Goal: Task Accomplishment & Management: Complete application form

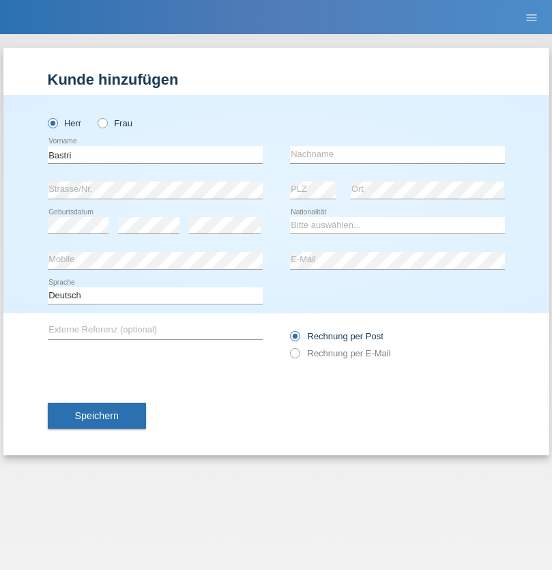
type input "Bastri"
click at [397, 154] on input "text" at bounding box center [397, 154] width 215 height 17
type input "Ajdari"
select select "MK"
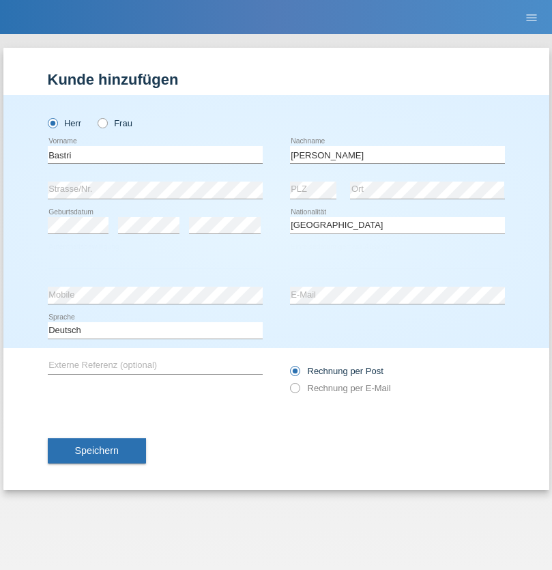
select select "C"
select select "01"
select select "02"
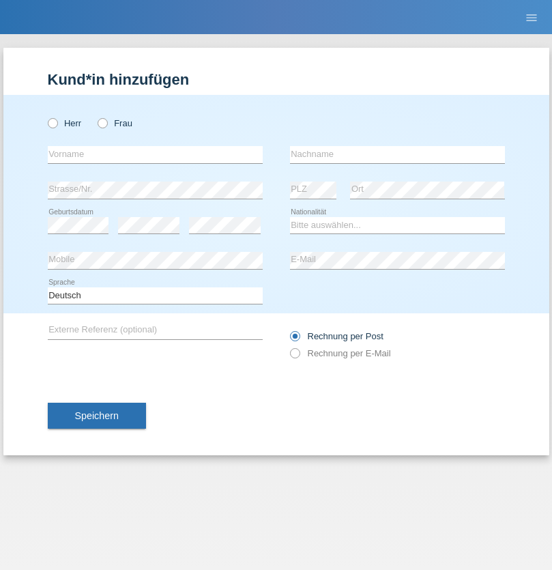
radio input "true"
click at [155, 154] on input "text" at bounding box center [155, 154] width 215 height 17
type input "[PERSON_NAME]"
click at [397, 154] on input "text" at bounding box center [397, 154] width 215 height 17
type input "Doberdolani"
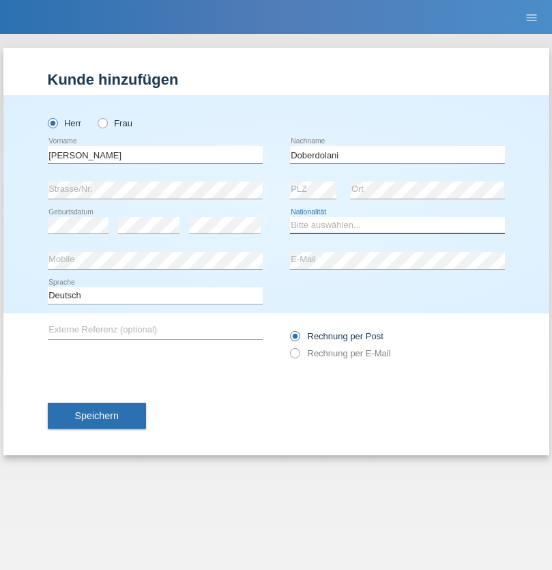
select select "CH"
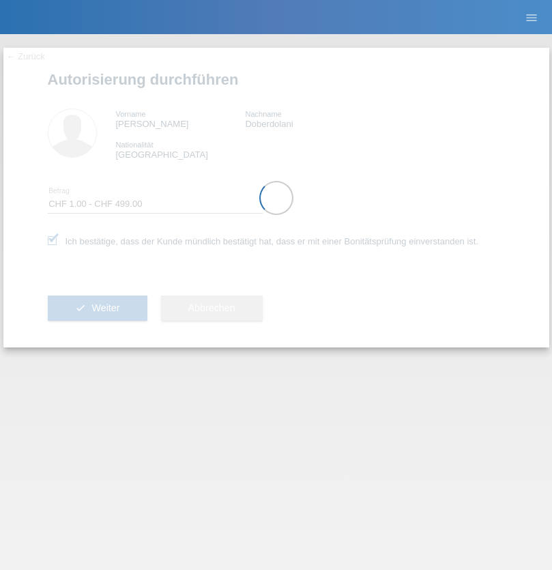
select select "1"
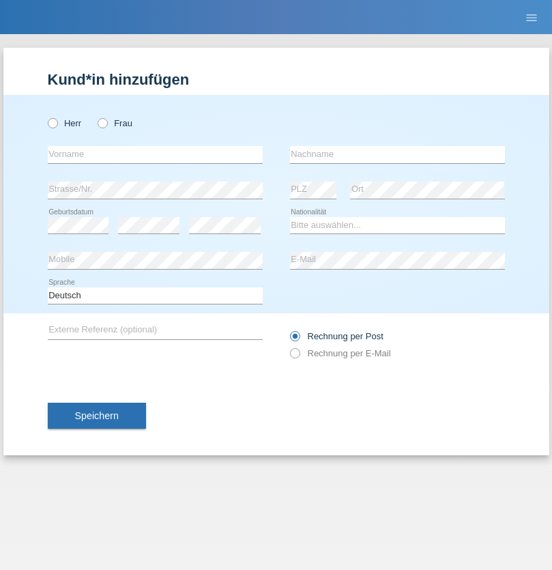
radio input "true"
click at [155, 154] on input "text" at bounding box center [155, 154] width 215 height 17
type input "Ylli"
click at [397, 154] on input "text" at bounding box center [397, 154] width 215 height 17
type input "Shujaku"
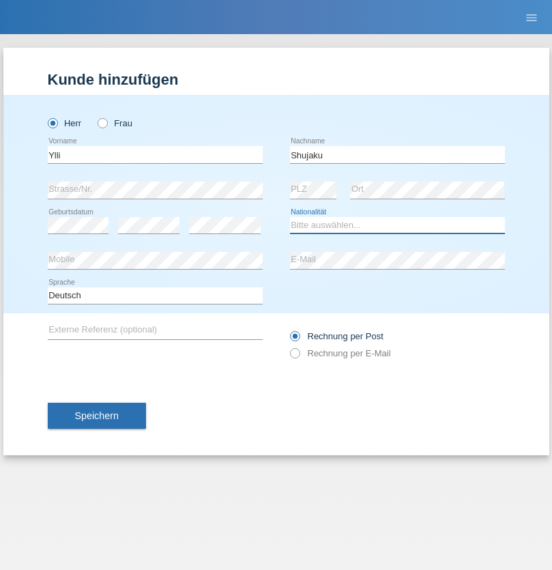
select select "XK"
select select "C"
select select "05"
select select "02"
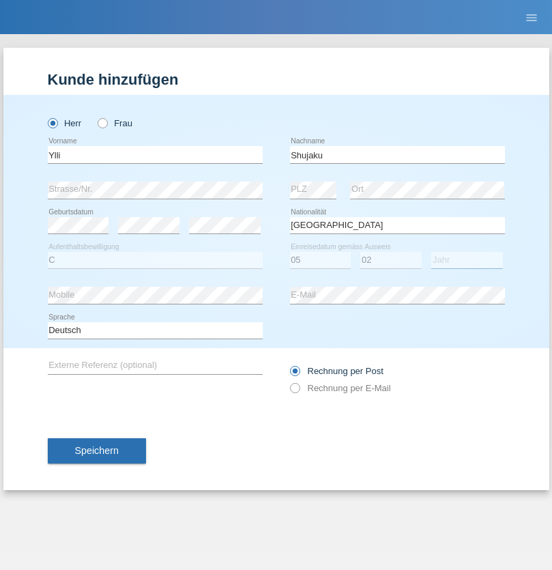
select select "2021"
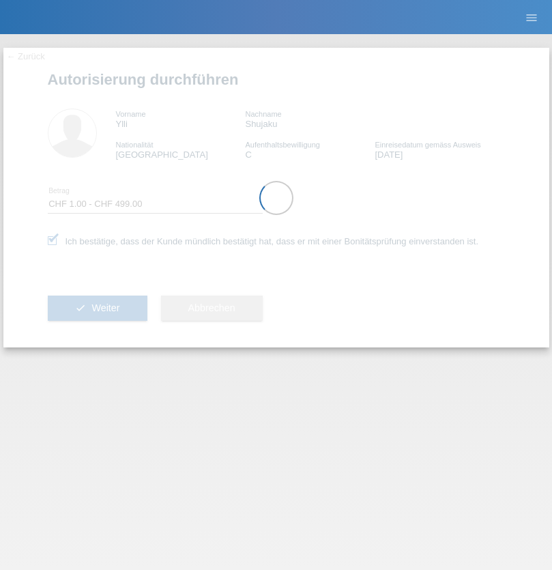
select select "1"
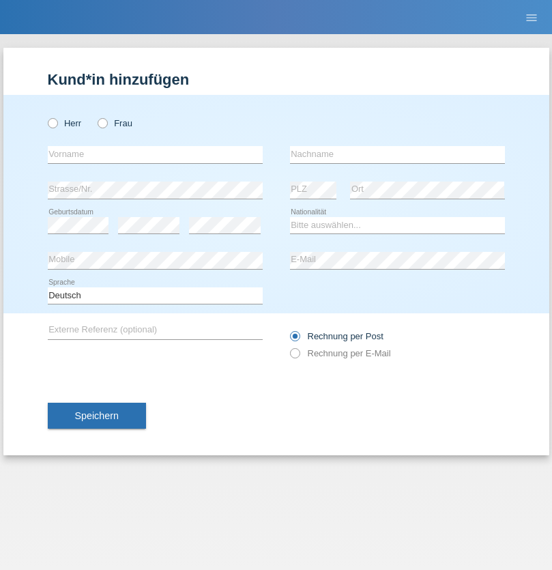
radio input "true"
click at [155, 154] on input "text" at bounding box center [155, 154] width 215 height 17
type input "Sebastian"
click at [397, 154] on input "text" at bounding box center [397, 154] width 215 height 17
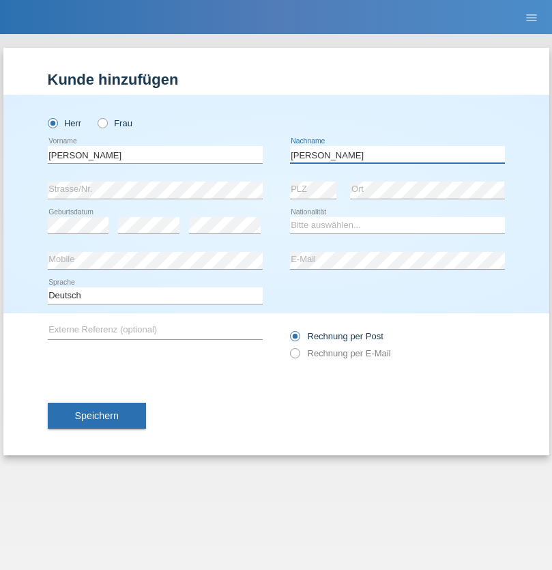
type input "Kuczynski"
select select "PL"
select select "C"
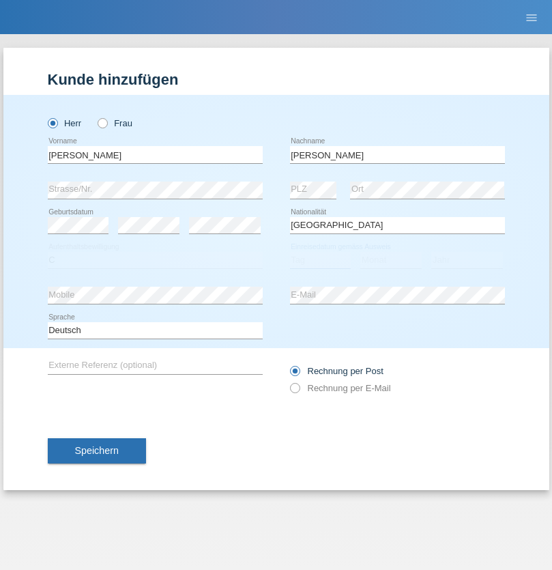
select select "16"
select select "04"
select select "2010"
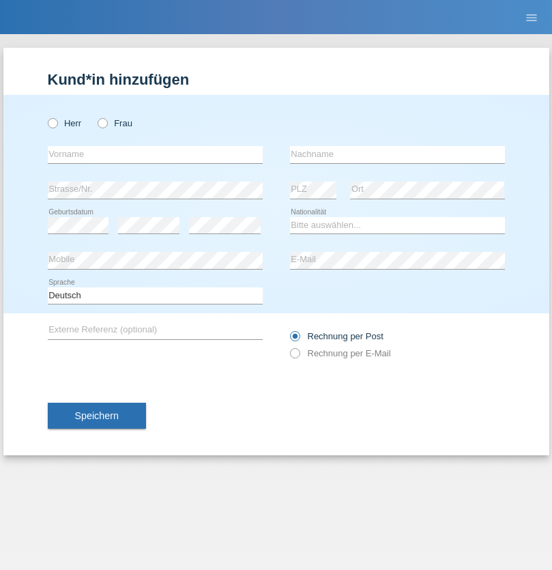
radio input "true"
click at [155, 154] on input "text" at bounding box center [155, 154] width 215 height 17
type input "Denise"
click at [397, 154] on input "text" at bounding box center [397, 154] width 215 height 17
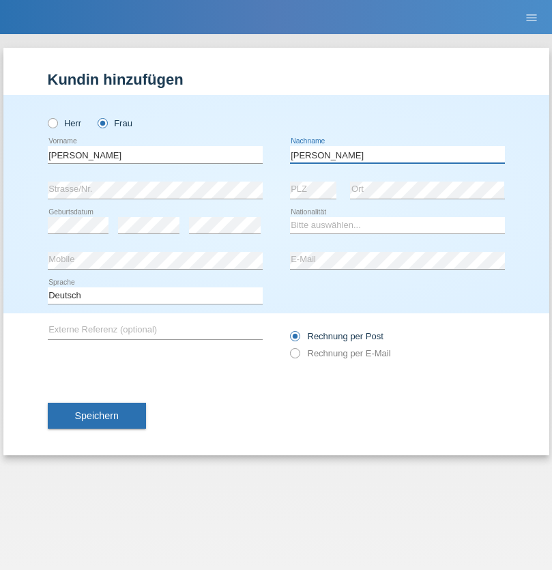
type input "Edward"
select select "CH"
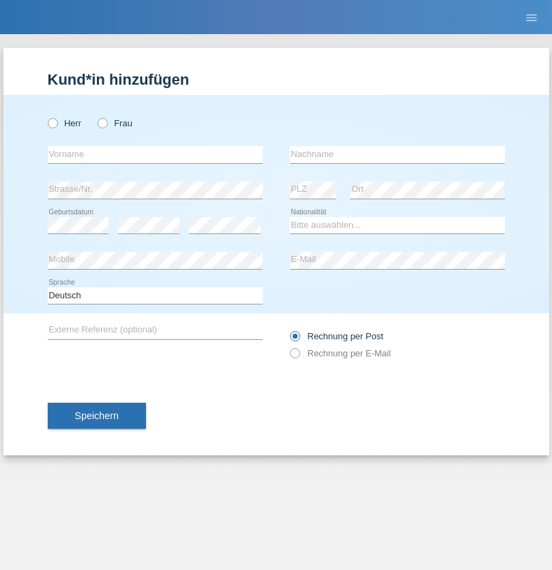
radio input "true"
click at [155, 154] on input "text" at bounding box center [155, 154] width 215 height 17
type input "Luca"
click at [397, 154] on input "text" at bounding box center [397, 154] width 215 height 17
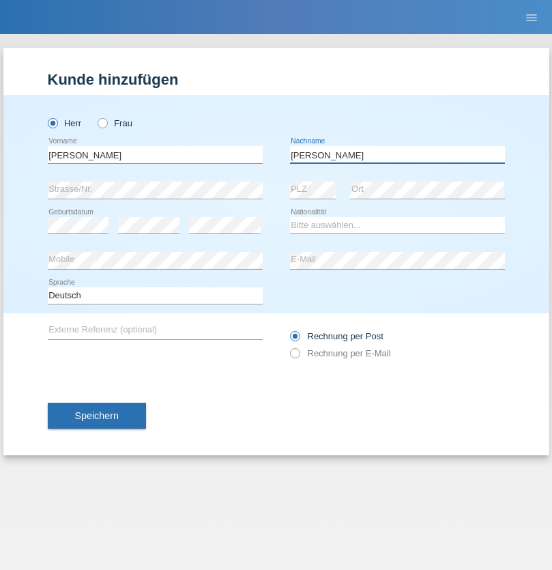
type input "Meier"
select select "CH"
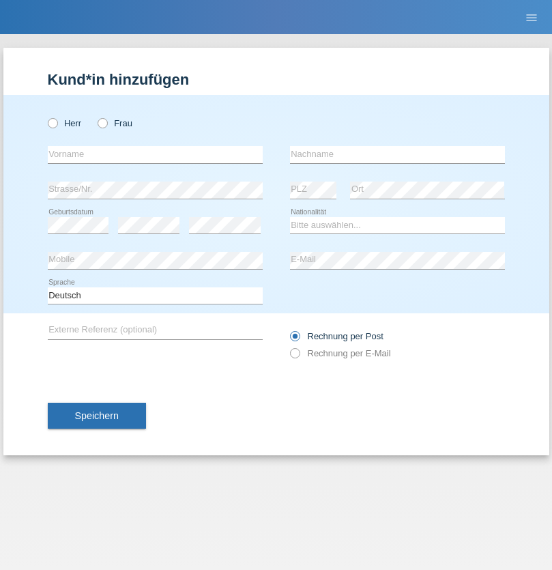
radio input "true"
click at [155, 154] on input "text" at bounding box center [155, 154] width 215 height 17
type input "Alban"
click at [397, 154] on input "text" at bounding box center [397, 154] width 215 height 17
type input "Selmonaj"
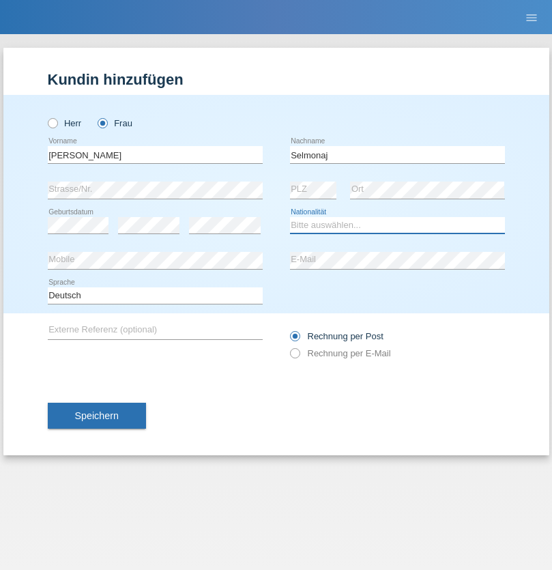
select select "CH"
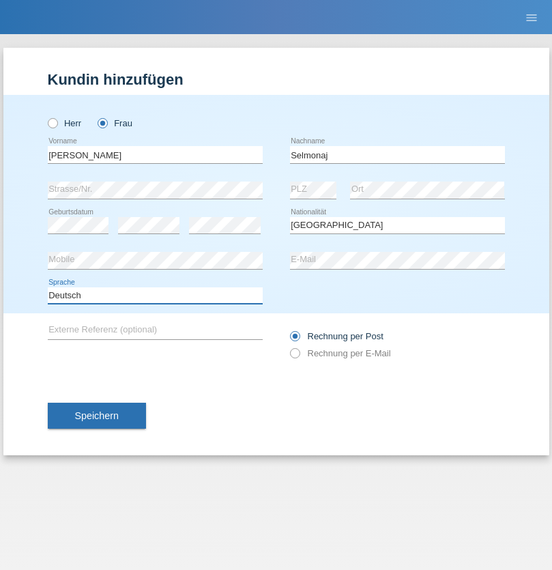
select select "en"
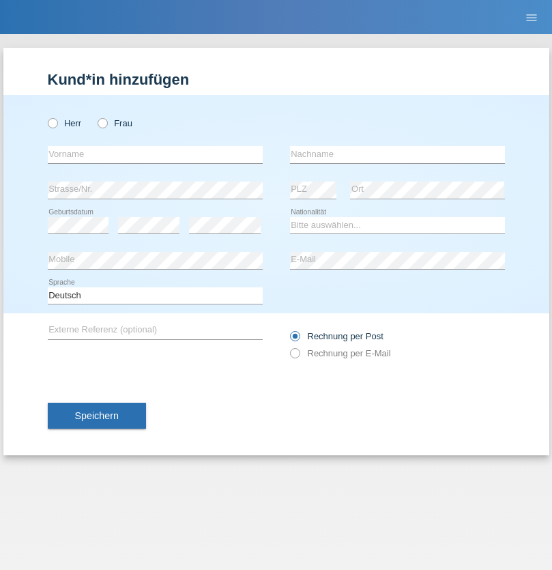
radio input "true"
click at [155, 154] on input "text" at bounding box center [155, 154] width 215 height 17
type input "[PERSON_NAME]"
click at [397, 154] on input "text" at bounding box center [397, 154] width 215 height 17
type input "Mehlhorn"
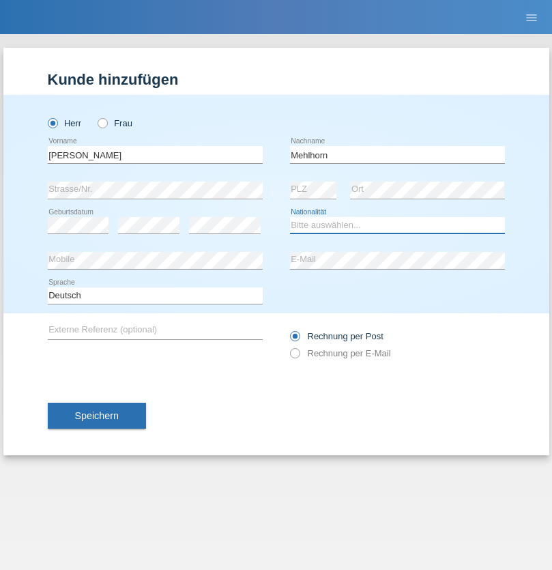
select select "CH"
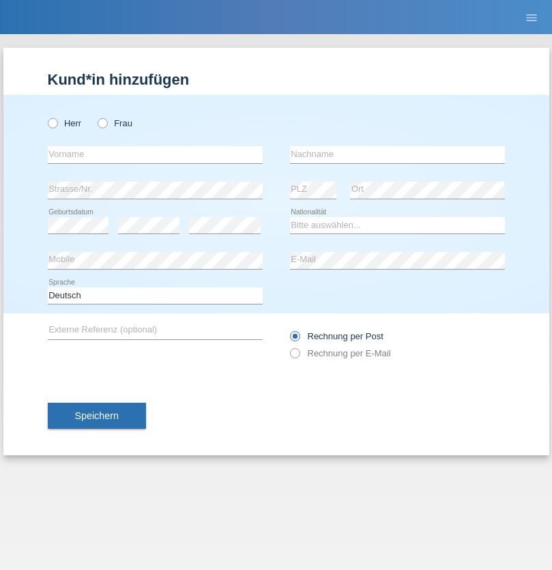
radio input "true"
click at [155, 154] on input "text" at bounding box center [155, 154] width 215 height 17
type input "[PERSON_NAME]"
click at [397, 154] on input "text" at bounding box center [397, 154] width 215 height 17
type input "Papuc"
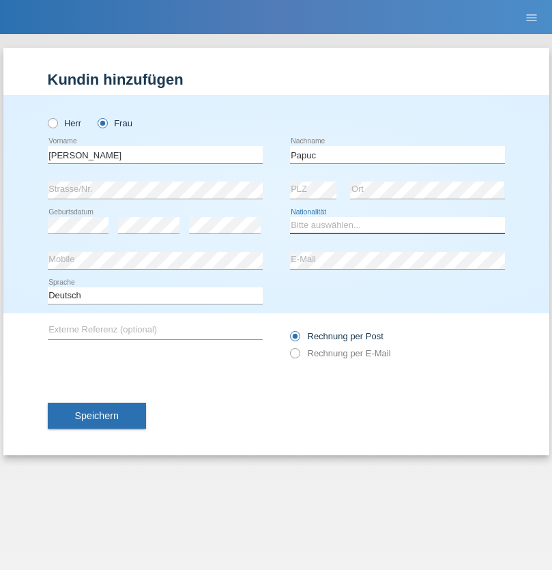
select select "RO"
select select "C"
select select "30"
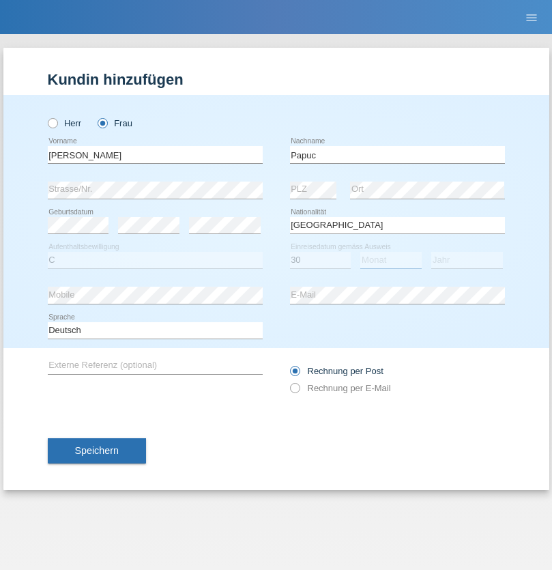
select select "07"
select select "2019"
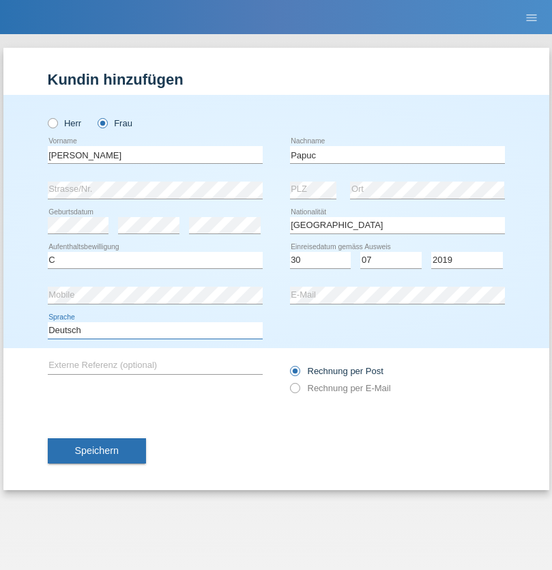
select select "en"
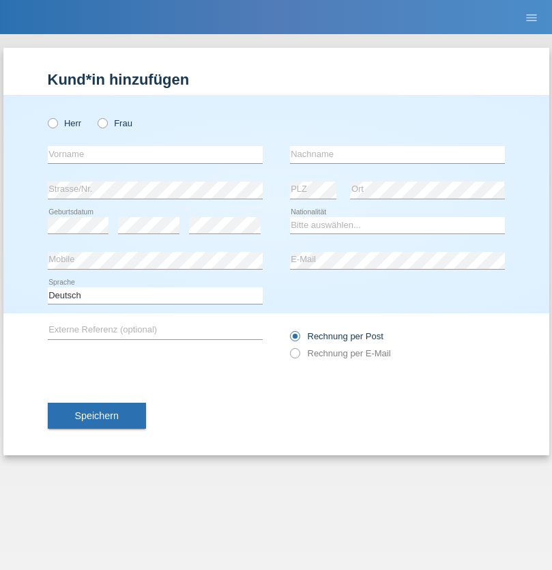
radio input "true"
click at [155, 154] on input "text" at bounding box center [155, 154] width 215 height 17
type input "Dikbaş"
click at [397, 154] on input "text" at bounding box center [397, 154] width 215 height 17
type input "Nuray"
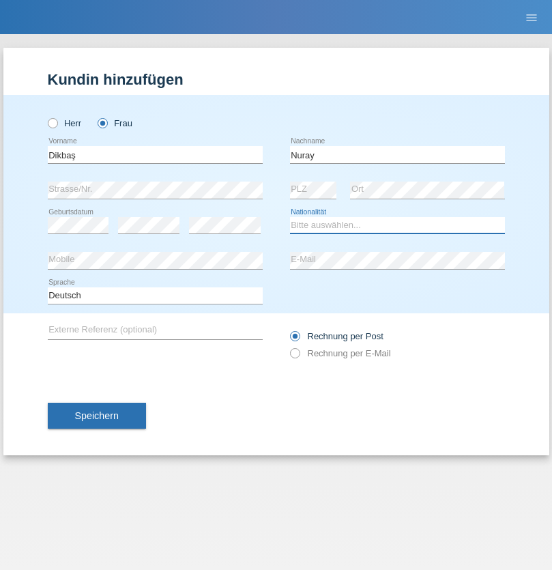
select select "TR"
select select "C"
select select "09"
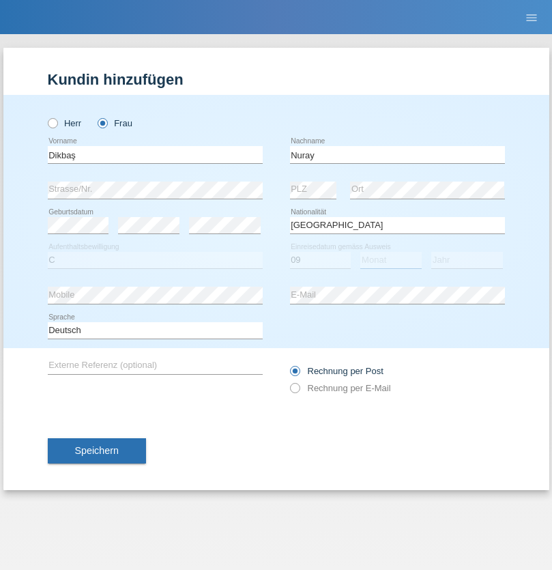
select select "11"
select select "1994"
